Goal: Navigation & Orientation: Find specific page/section

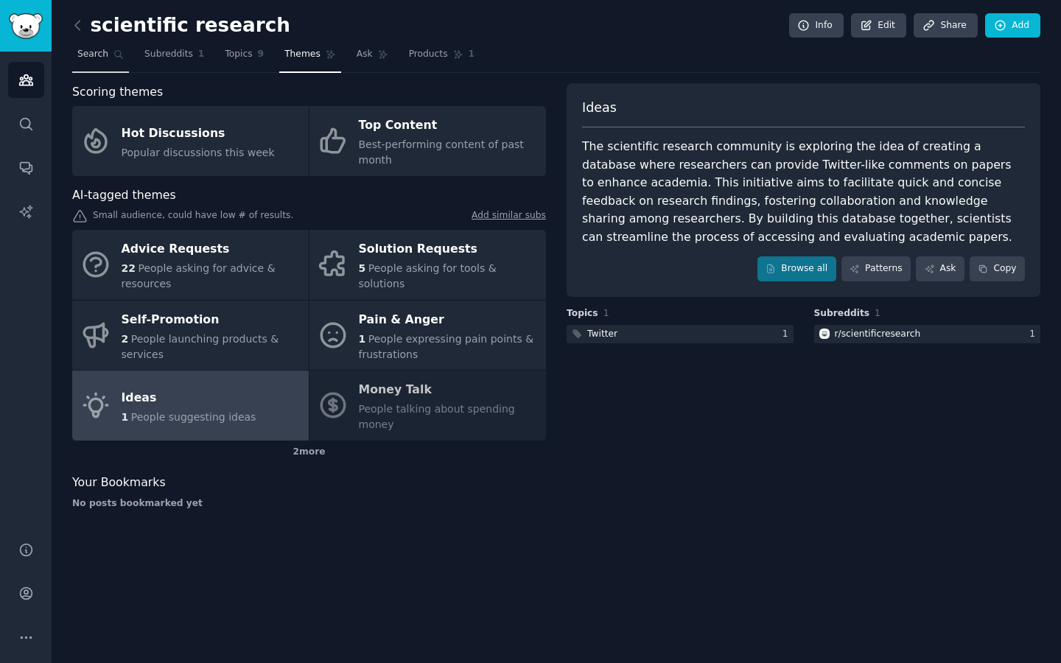
click at [87, 60] on link "Search" at bounding box center [100, 58] width 57 height 30
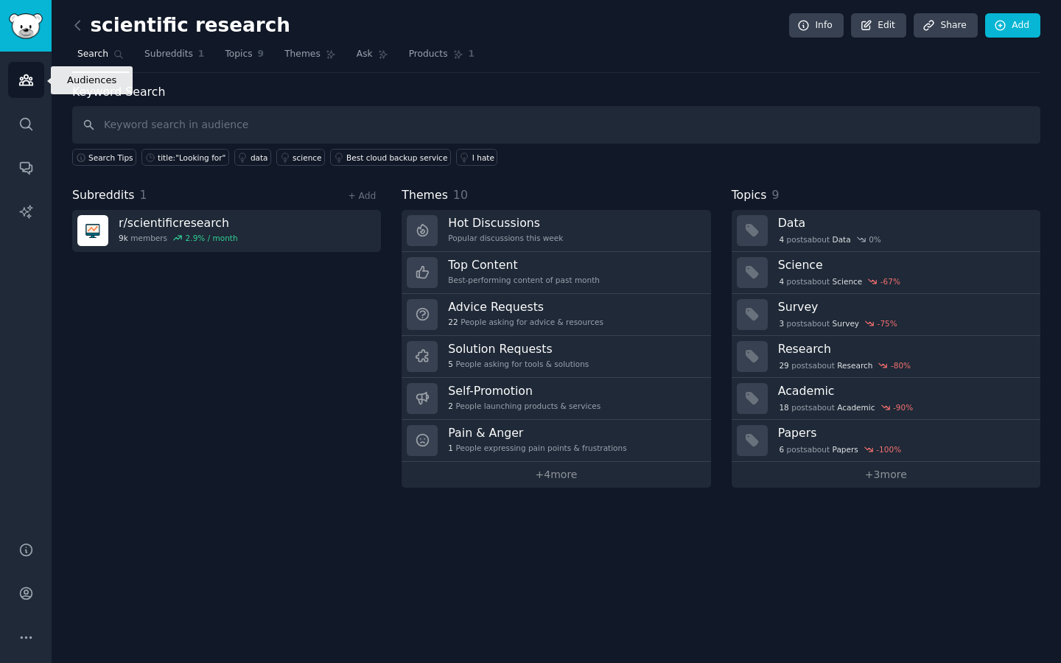
click at [25, 86] on icon "Sidebar" at bounding box center [25, 79] width 15 height 15
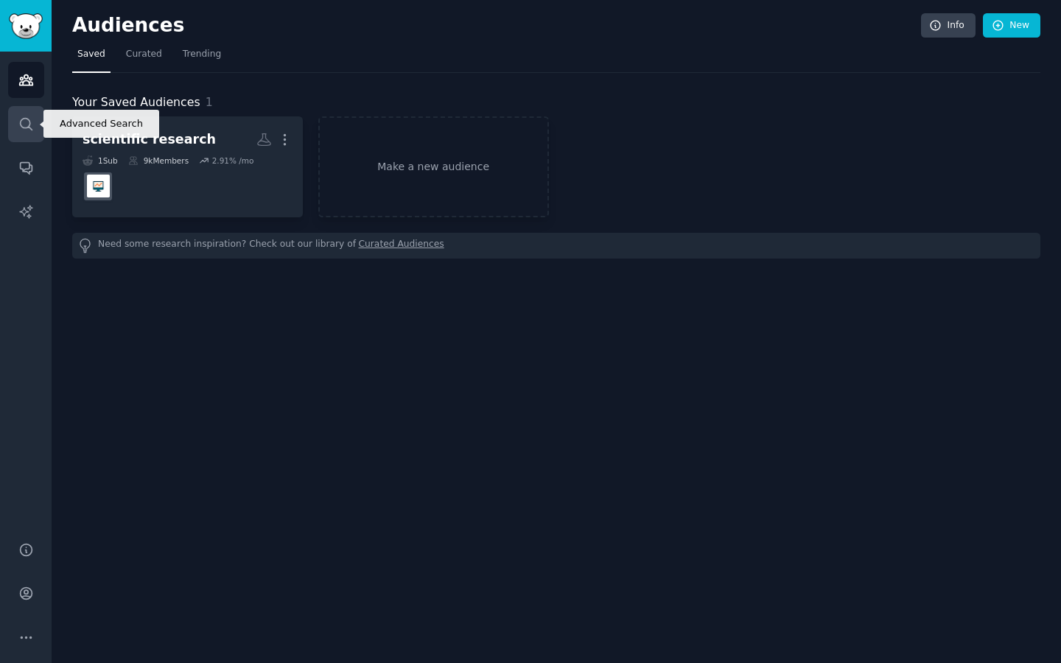
click at [31, 133] on link "Search" at bounding box center [26, 124] width 36 height 36
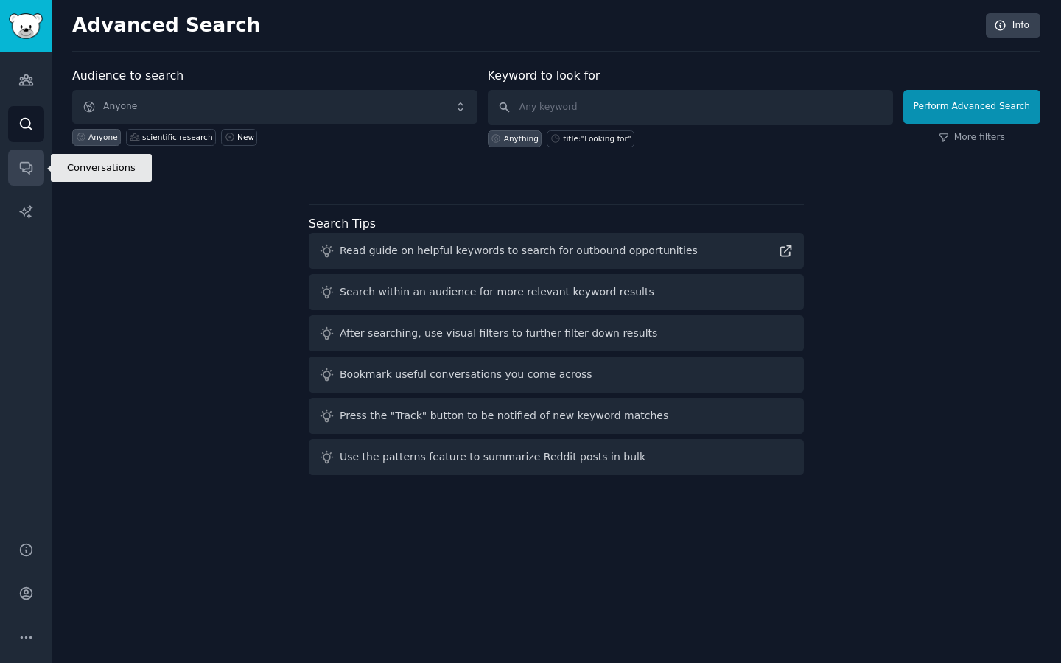
click at [27, 169] on icon "Sidebar" at bounding box center [26, 169] width 12 height 12
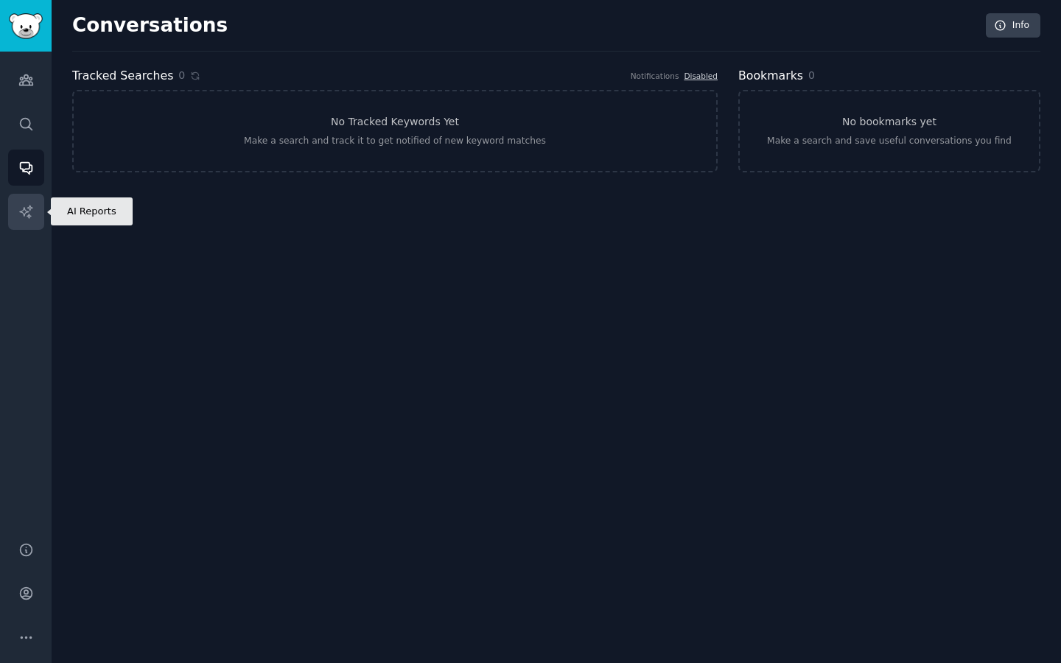
click at [24, 216] on icon "Sidebar" at bounding box center [25, 211] width 13 height 13
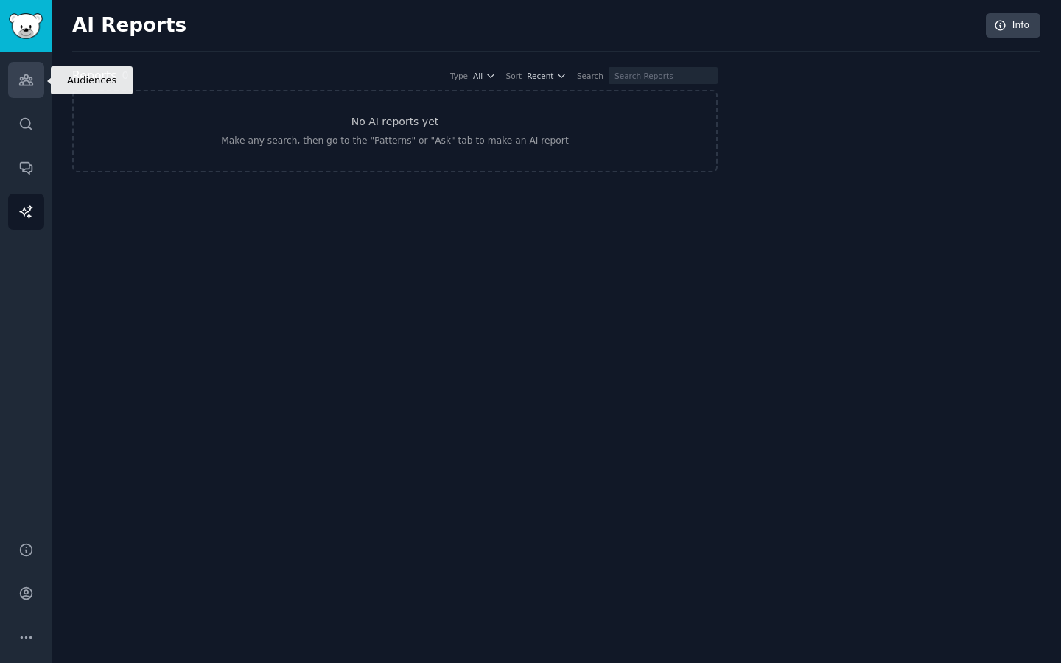
click at [27, 88] on link "Audiences" at bounding box center [26, 80] width 36 height 36
